Goal: Task Accomplishment & Management: Complete application form

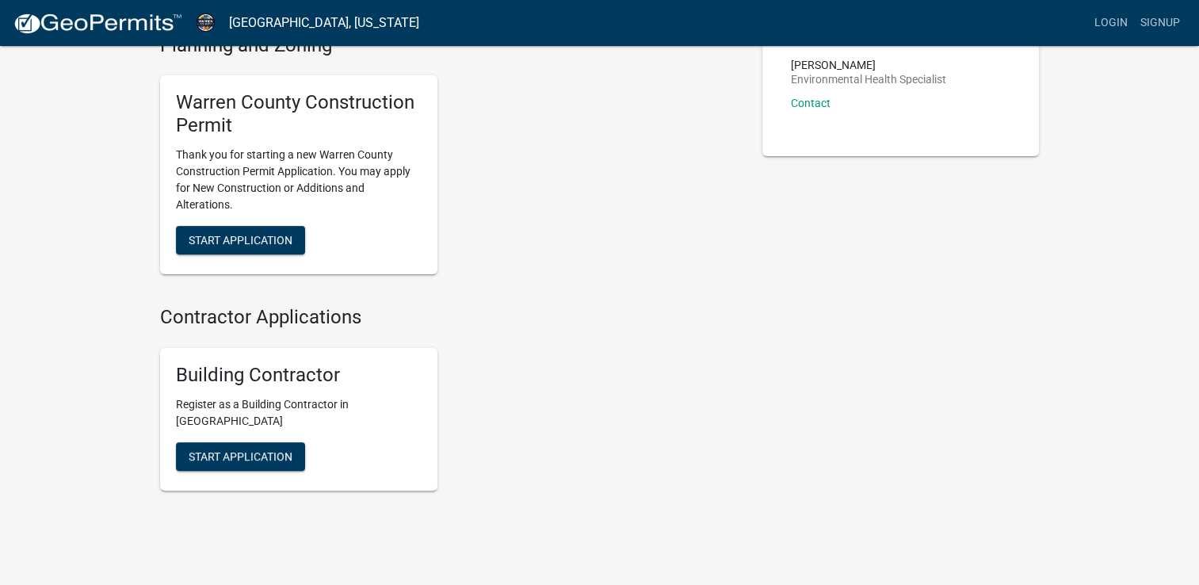
scroll to position [338, 0]
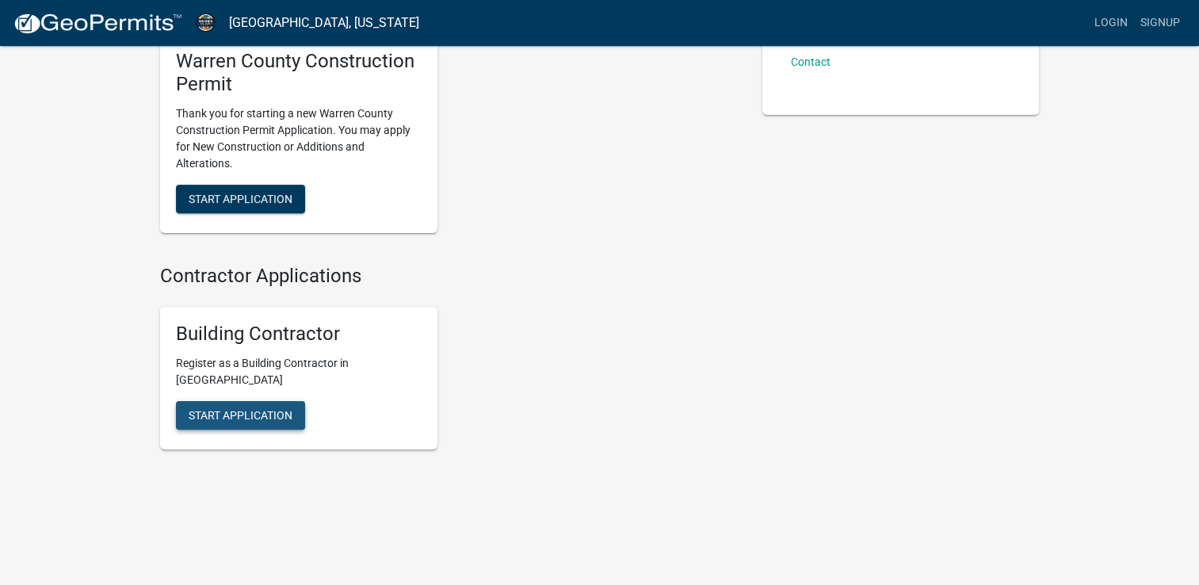
click at [254, 411] on span "Start Application" at bounding box center [241, 414] width 104 height 13
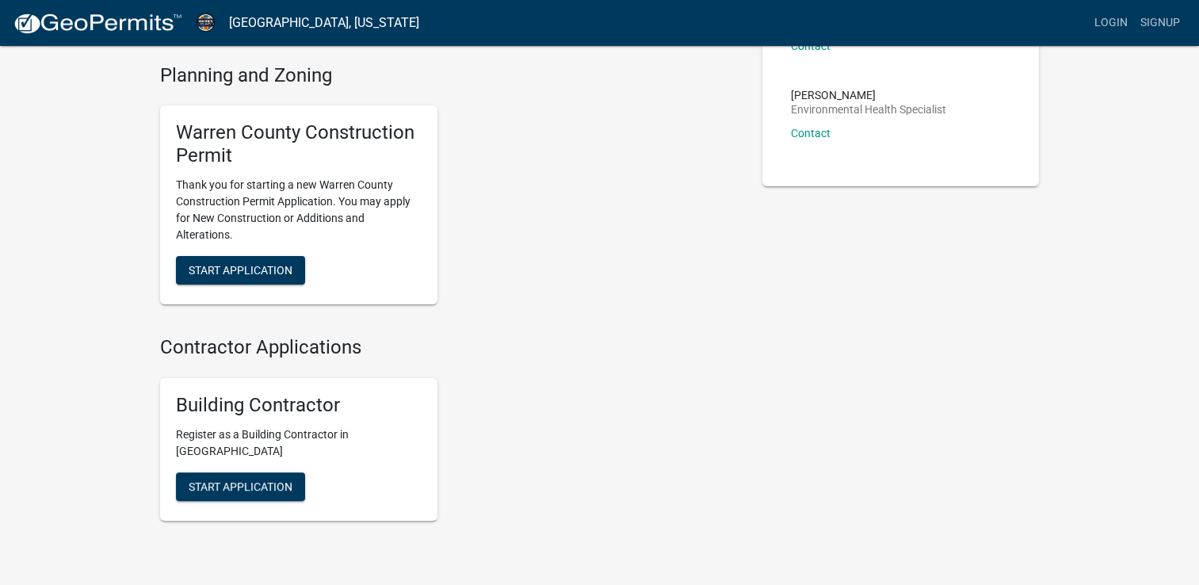
scroll to position [274, 0]
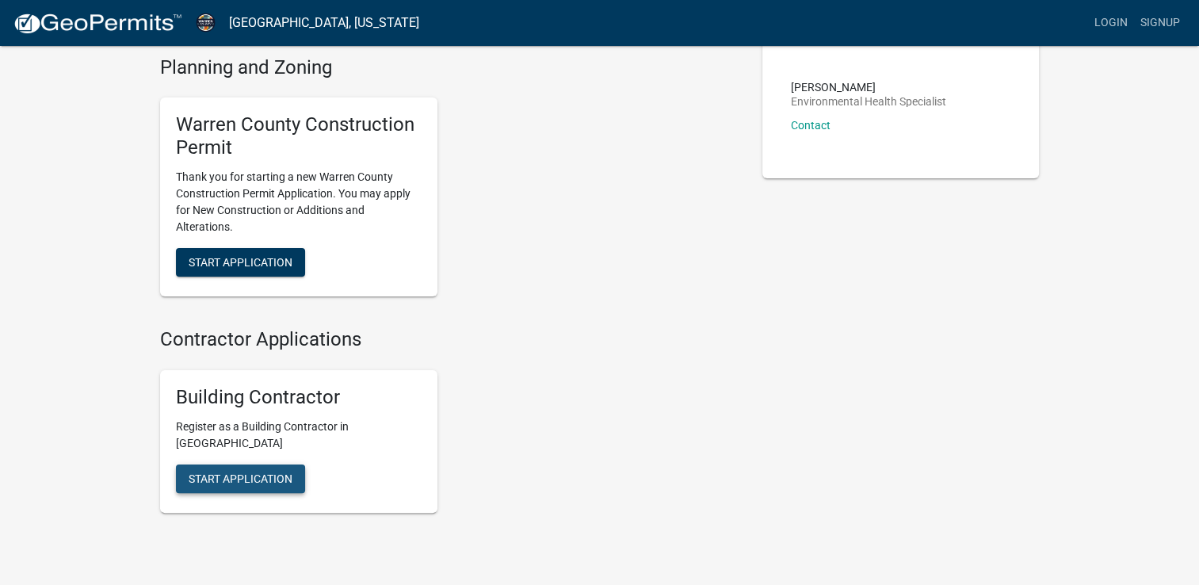
click at [216, 477] on span "Start Application" at bounding box center [241, 478] width 104 height 13
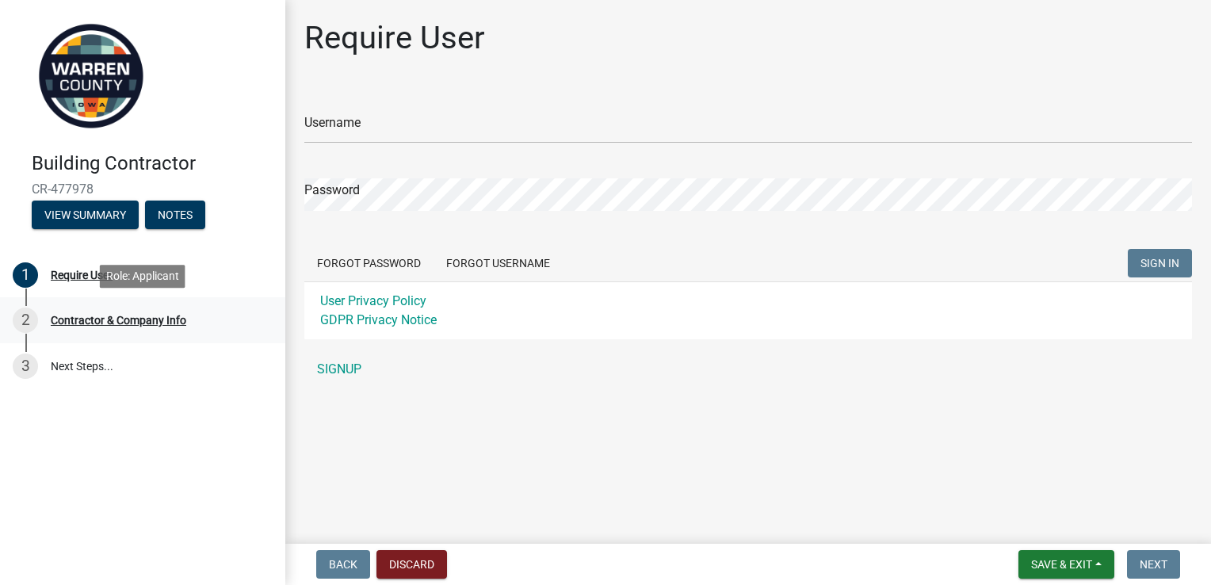
click at [145, 322] on div "Contractor & Company Info" at bounding box center [119, 320] width 136 height 11
click at [23, 319] on div "2" at bounding box center [25, 320] width 25 height 25
click at [97, 214] on button "View Summary" at bounding box center [85, 215] width 107 height 29
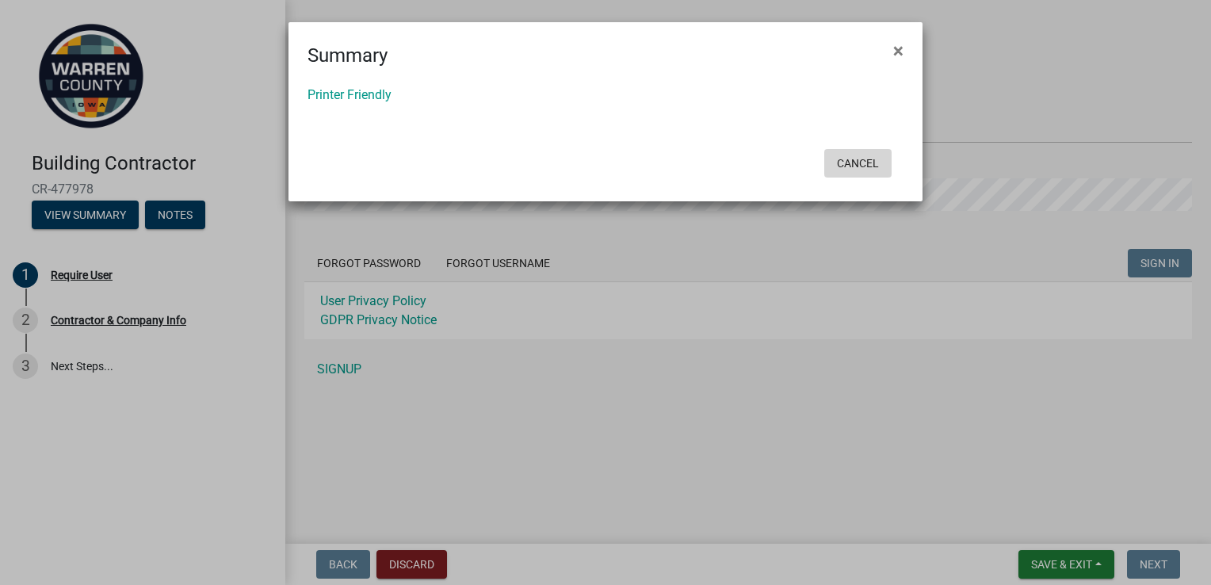
click at [859, 163] on button "Cancel" at bounding box center [857, 163] width 67 height 29
